Goal: Task Accomplishment & Management: Manage account settings

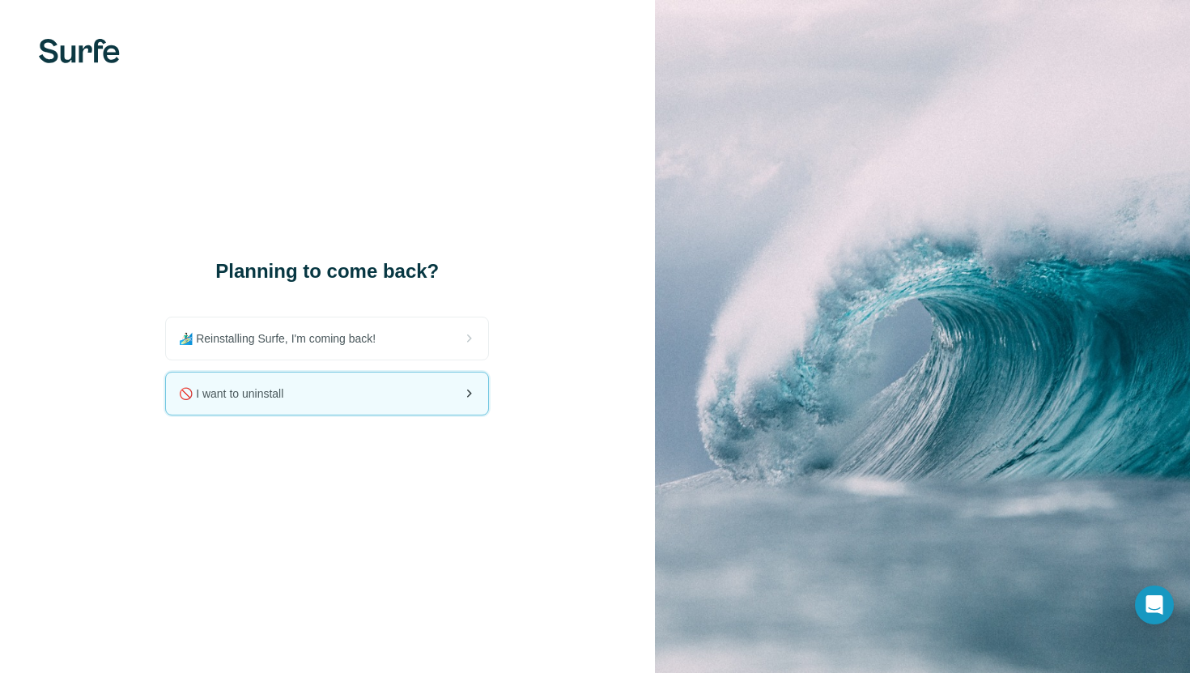
click at [436, 394] on div "🚫 I want to uninstall" at bounding box center [327, 393] width 322 height 42
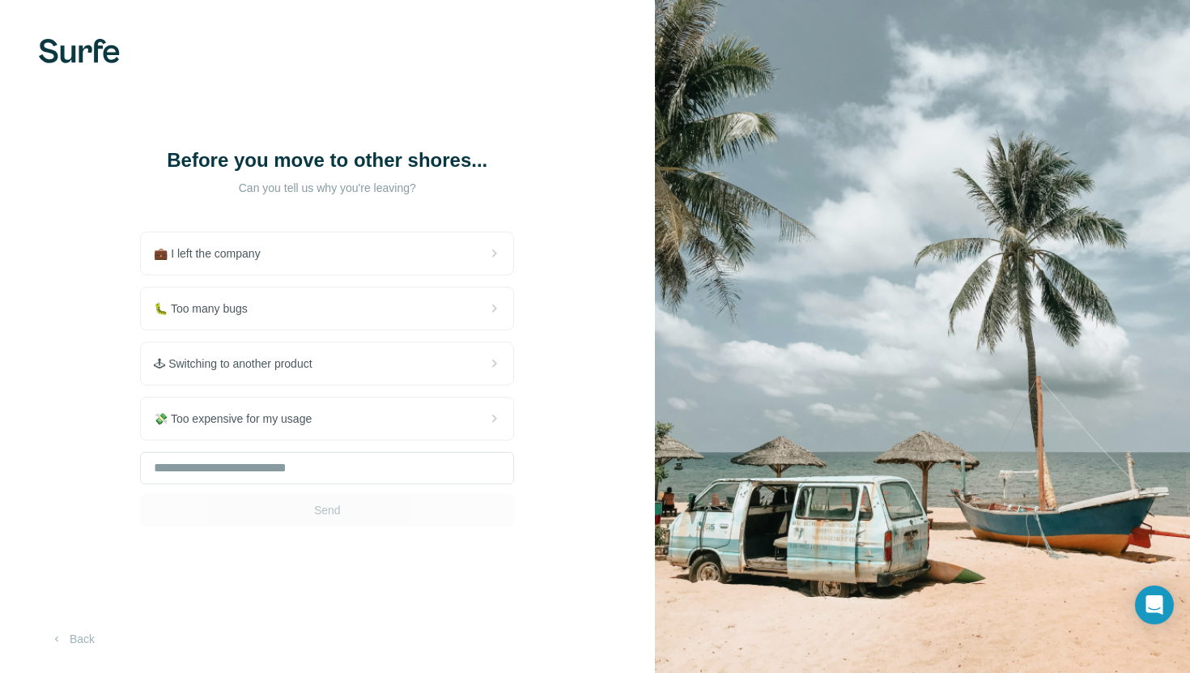
click at [337, 516] on div "Send" at bounding box center [327, 489] width 374 height 74
click at [313, 485] on div "Send" at bounding box center [327, 489] width 374 height 74
click at [313, 471] on input "text" at bounding box center [327, 468] width 374 height 32
click at [329, 518] on button "Send" at bounding box center [327, 510] width 374 height 32
